Goal: Information Seeking & Learning: Learn about a topic

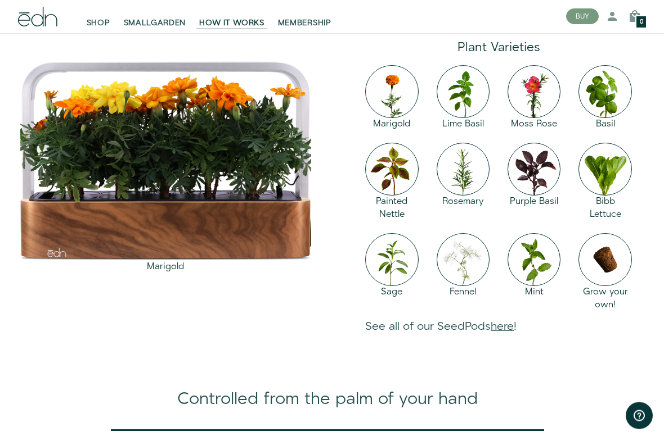
scroll to position [997, 0]
click at [514, 335] on link "here" at bounding box center [501, 327] width 23 height 16
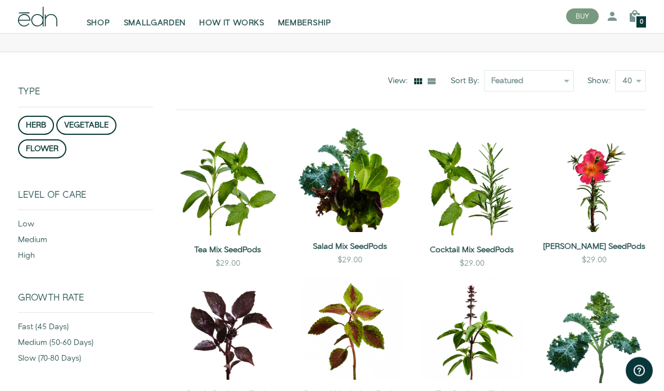
scroll to position [98, 0]
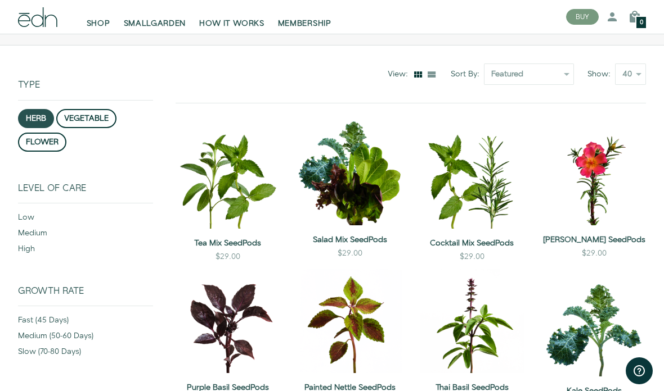
click at [31, 113] on button "herb" at bounding box center [36, 118] width 36 height 19
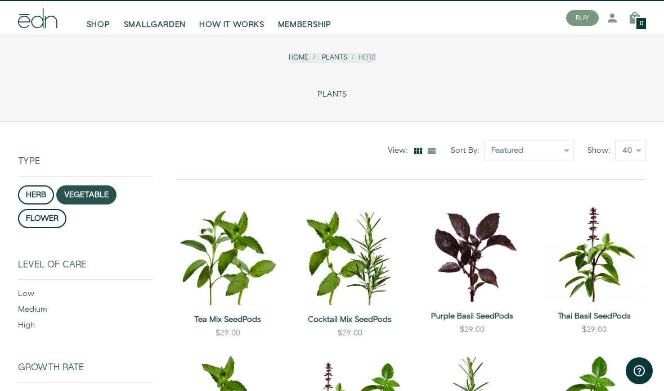
click at [99, 201] on button "vegetable" at bounding box center [86, 195] width 60 height 19
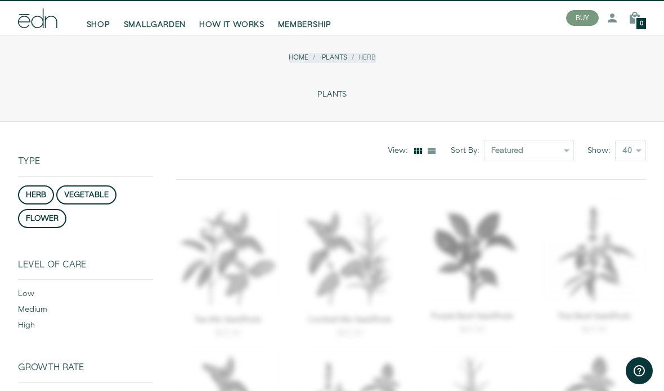
click at [105, 193] on button "vegetable" at bounding box center [86, 195] width 60 height 19
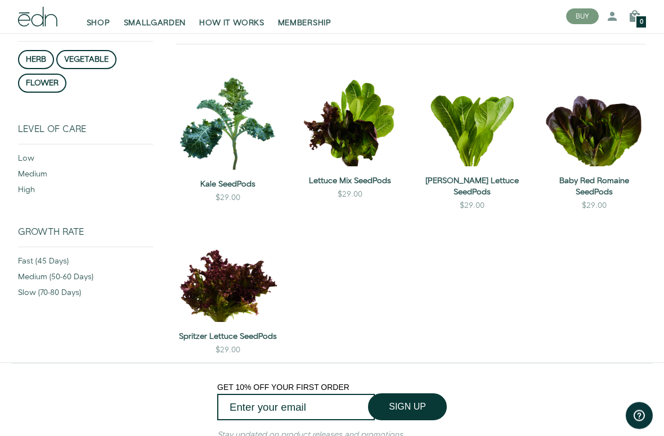
scroll to position [162, 0]
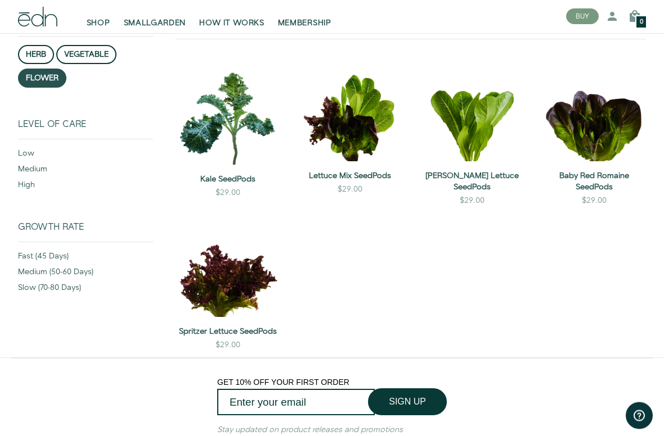
click at [19, 74] on button "flower" at bounding box center [42, 78] width 48 height 19
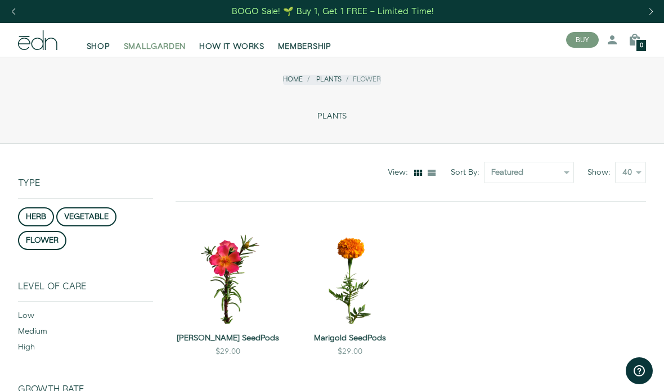
click at [151, 45] on span "SMALLGARDEN" at bounding box center [155, 46] width 62 height 11
